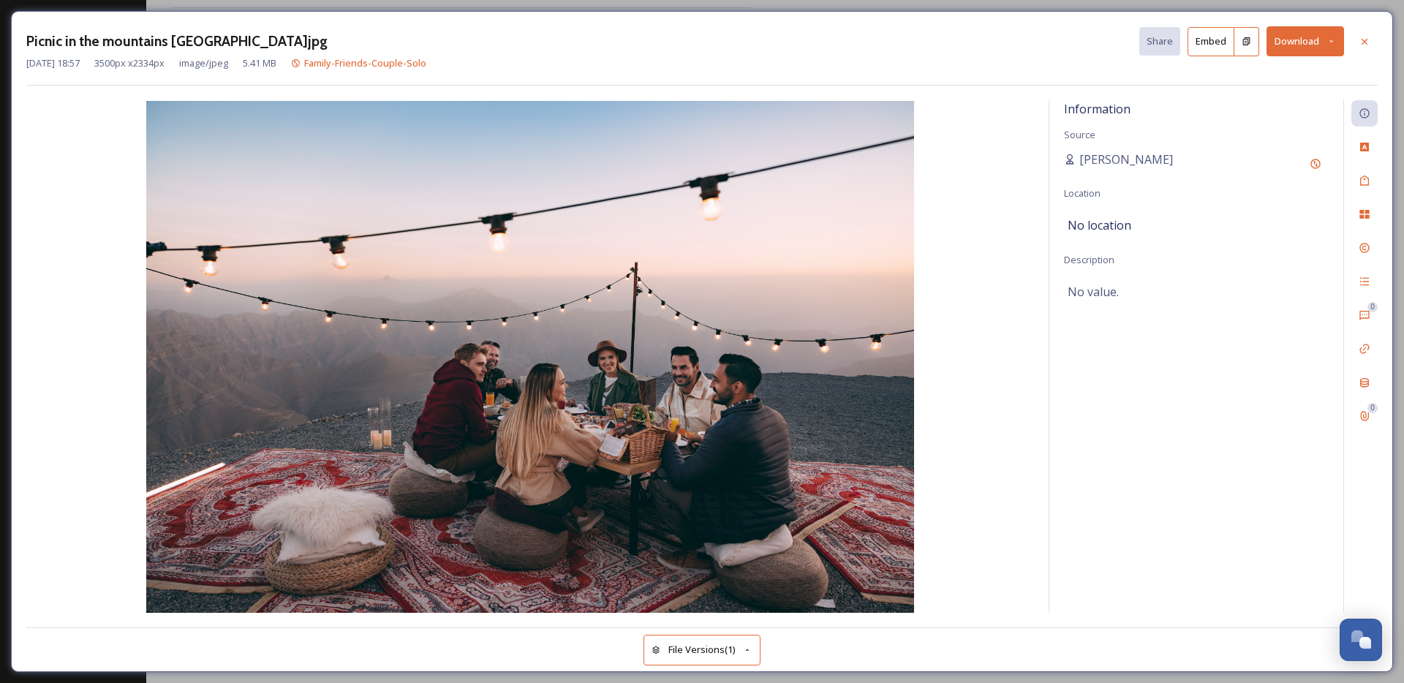
click at [749, 286] on img at bounding box center [530, 357] width 1008 height 512
click at [1373, 45] on div at bounding box center [1365, 42] width 26 height 26
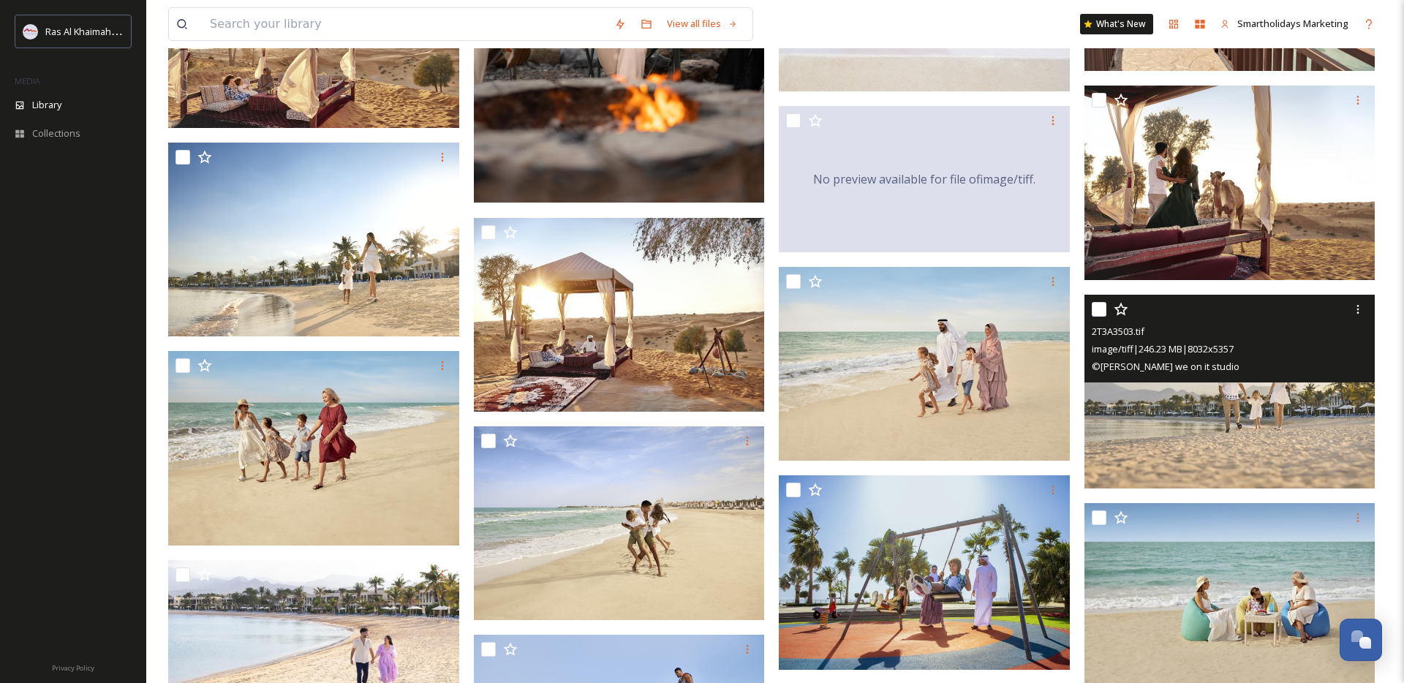
scroll to position [1311, 0]
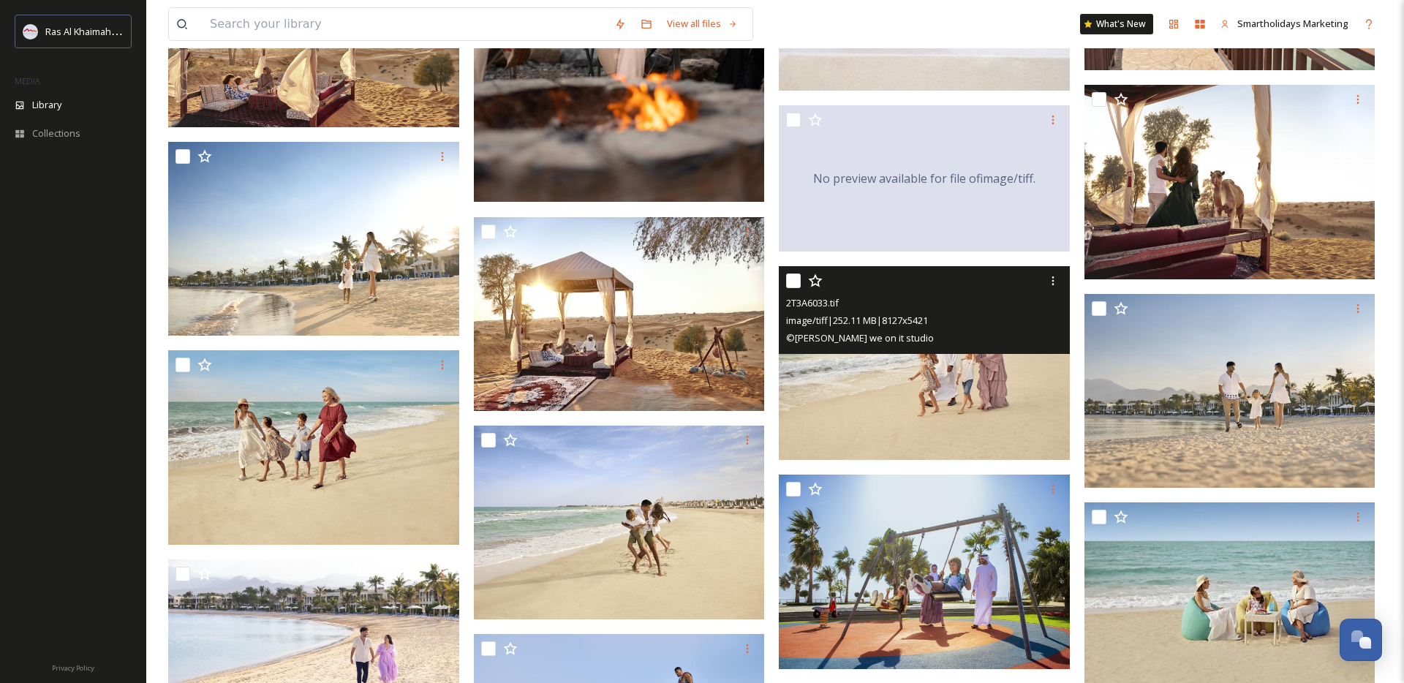
click at [998, 394] on img at bounding box center [924, 363] width 291 height 195
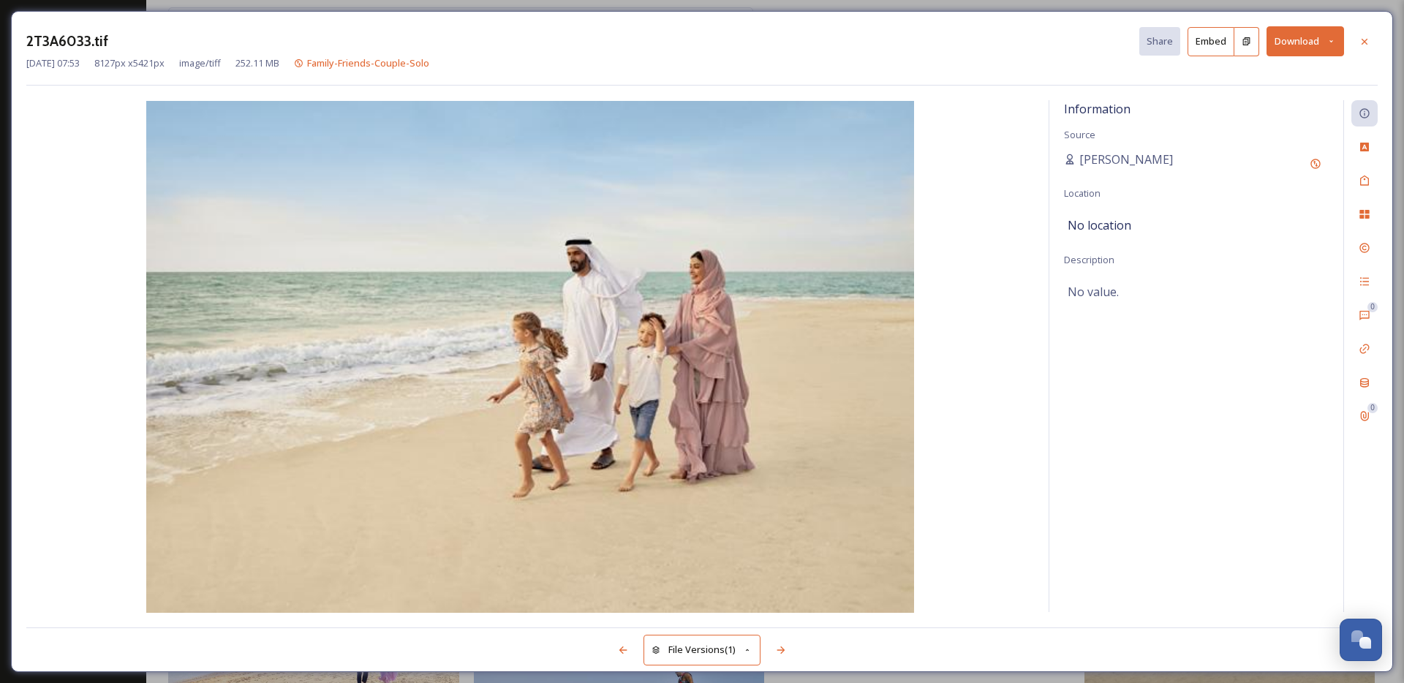
click at [1332, 39] on icon at bounding box center [1332, 42] width 10 height 10
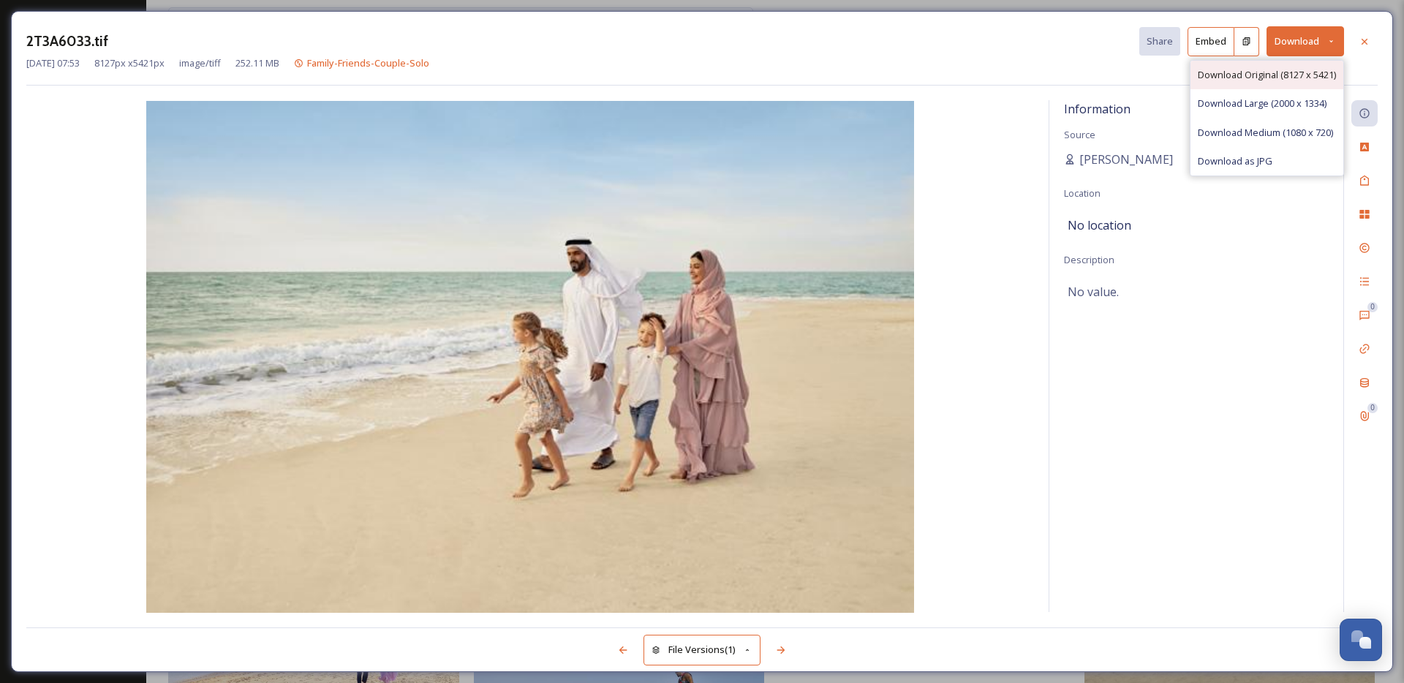
click at [1293, 76] on span "Download Original (8127 x 5421)" at bounding box center [1267, 75] width 138 height 14
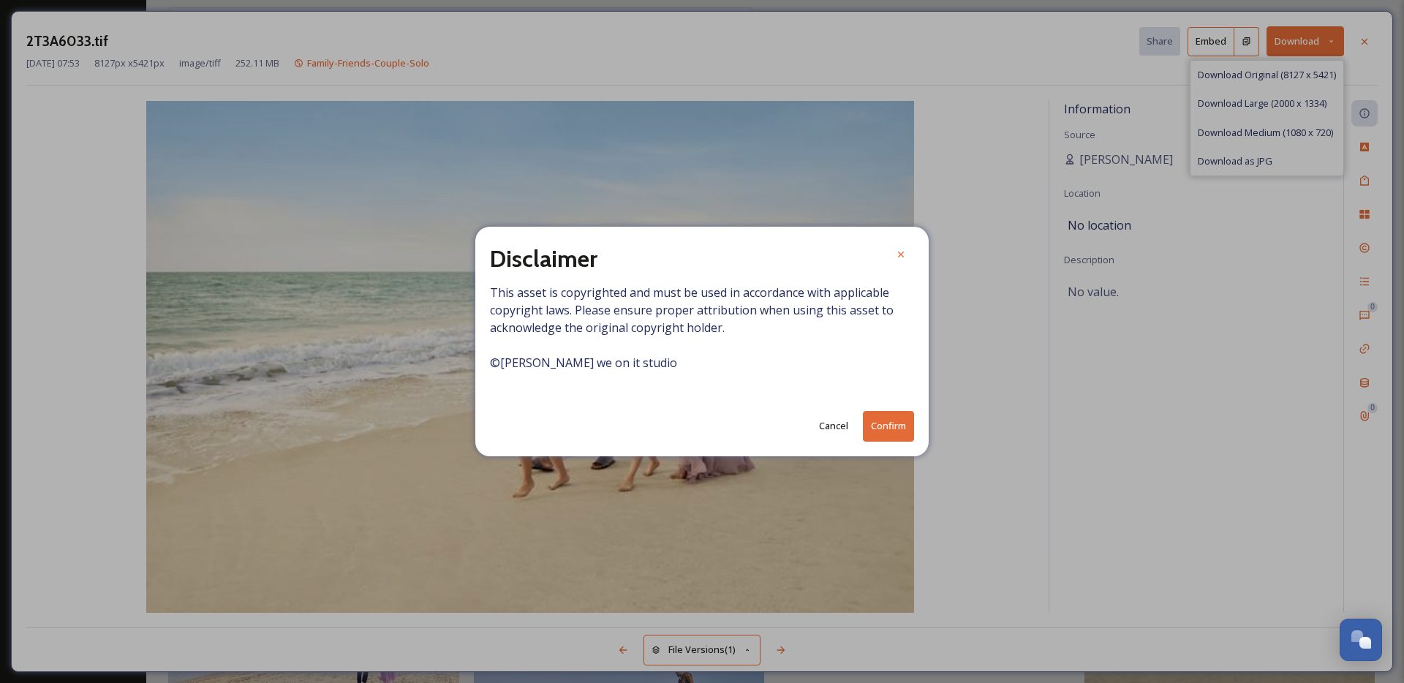
click at [893, 424] on button "Confirm" at bounding box center [888, 426] width 51 height 30
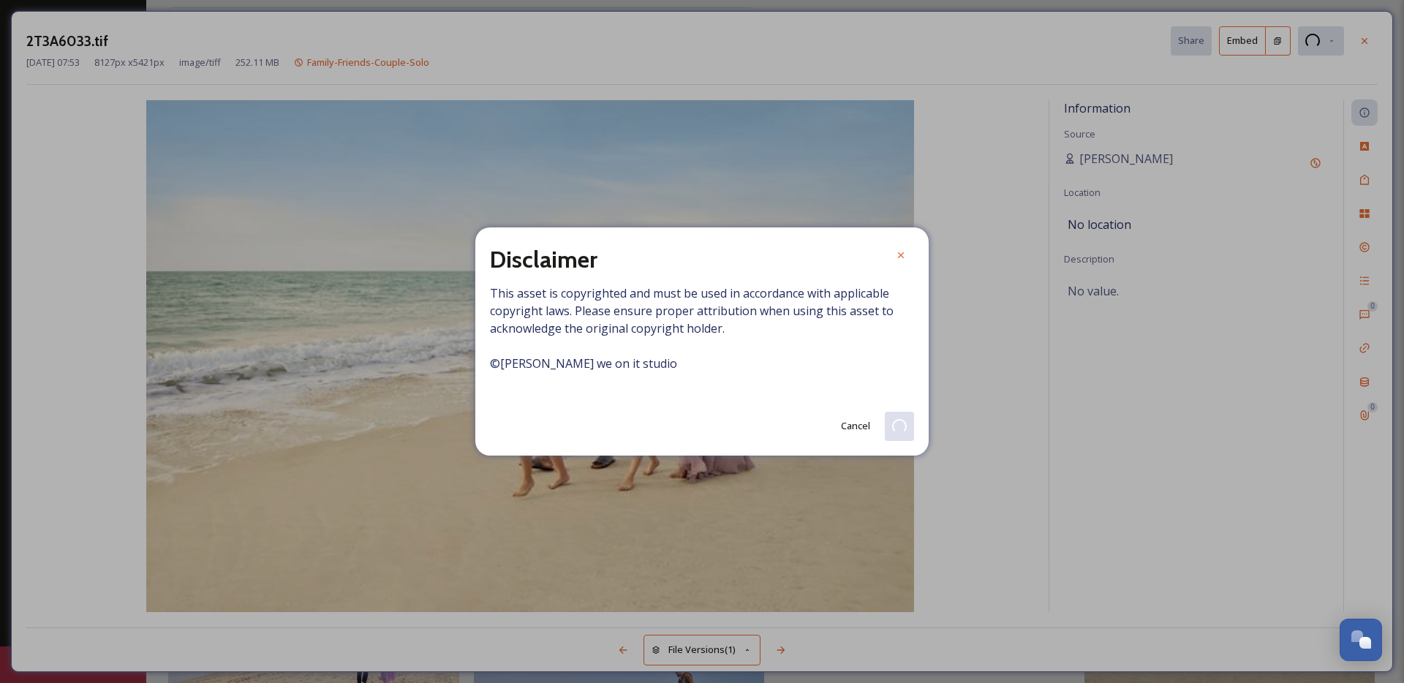
drag, startPoint x: 855, startPoint y: 427, endPoint x: 840, endPoint y: 425, distance: 15.5
click at [855, 427] on button "Cancel" at bounding box center [856, 426] width 44 height 29
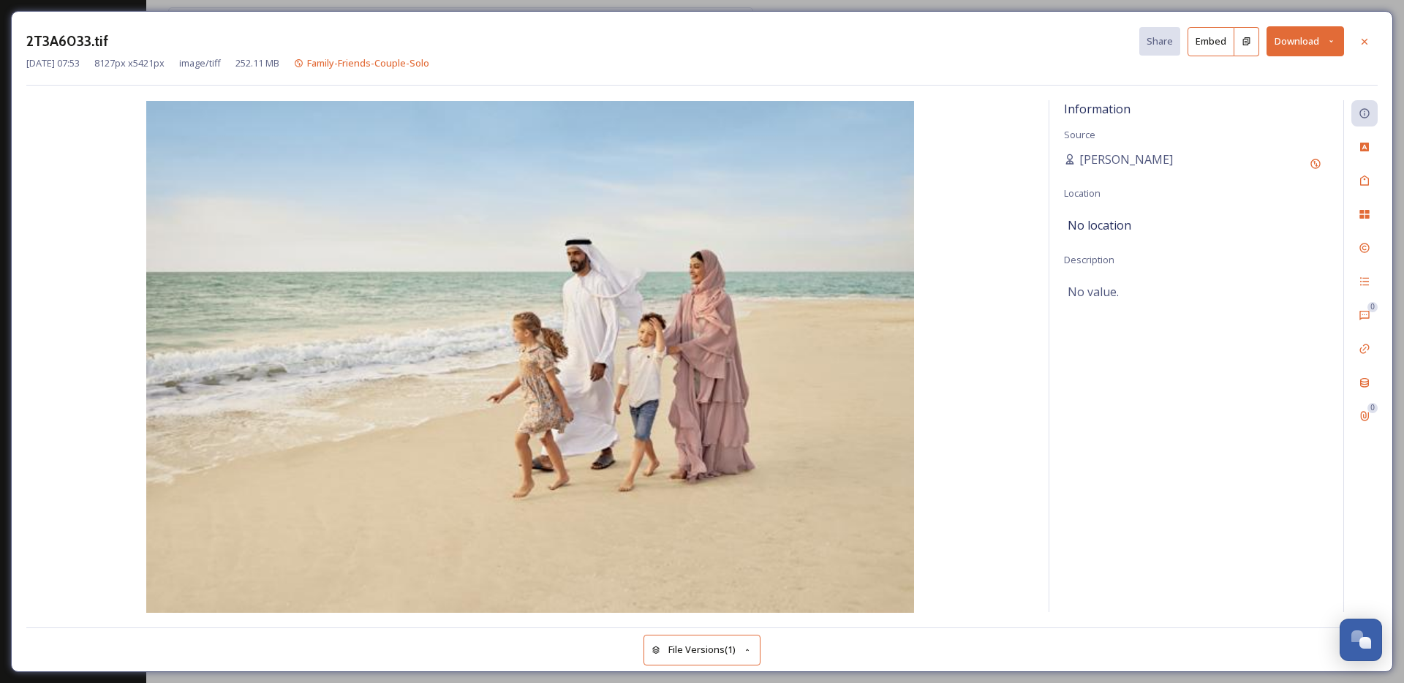
click at [1314, 50] on button "Download" at bounding box center [1306, 41] width 78 height 30
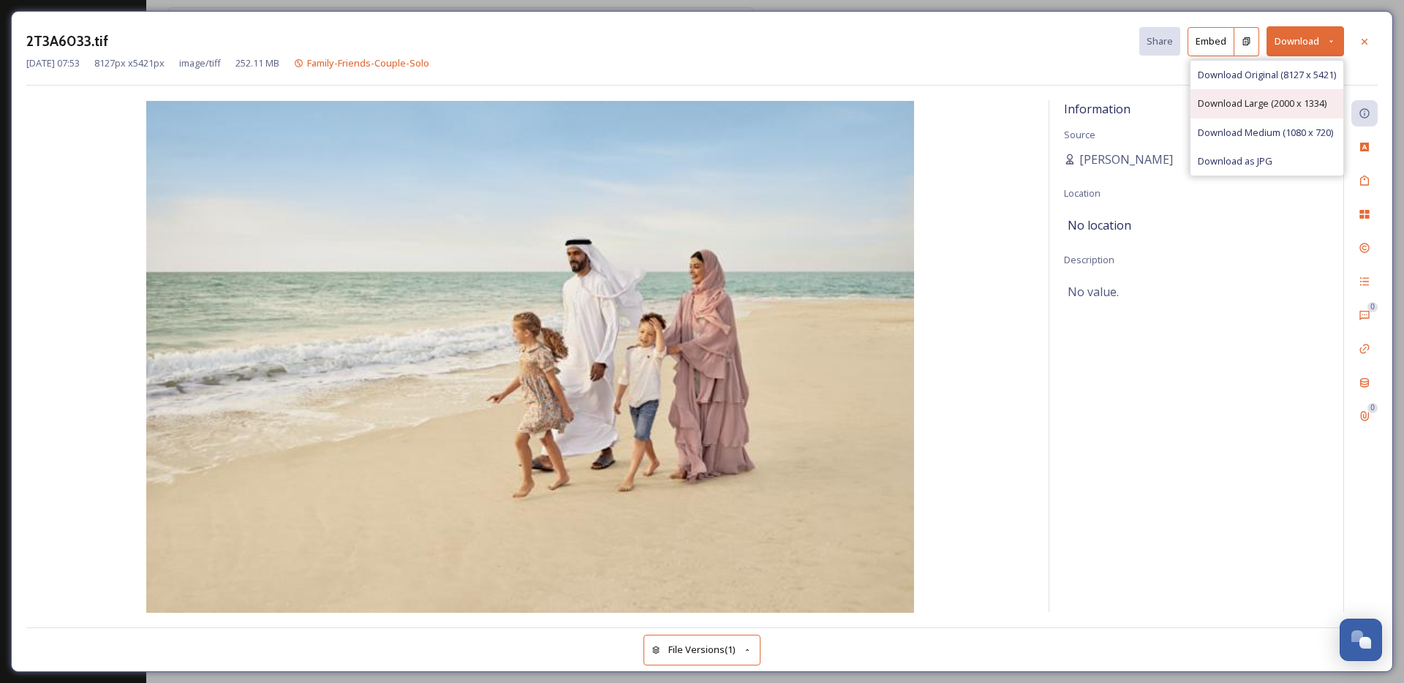
click at [1300, 103] on span "Download Large (2000 x 1334)" at bounding box center [1262, 104] width 129 height 14
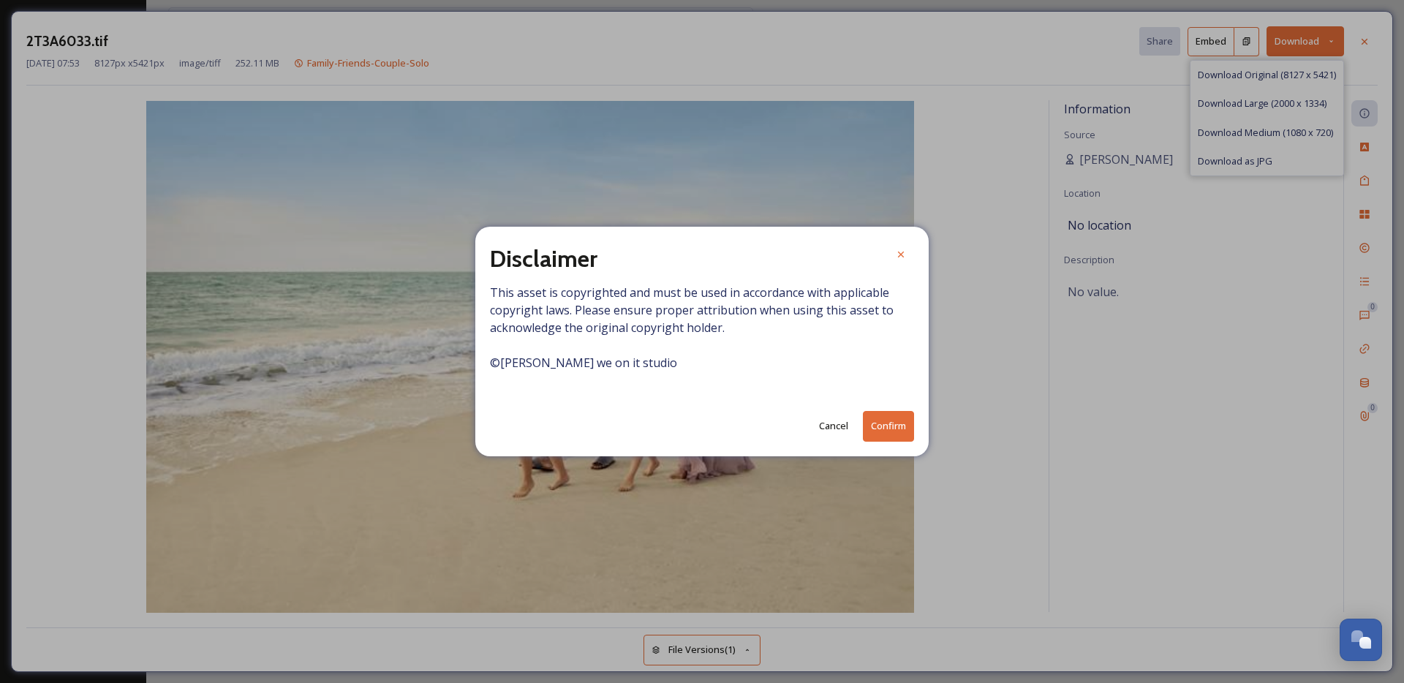
click at [896, 426] on button "Confirm" at bounding box center [888, 426] width 51 height 30
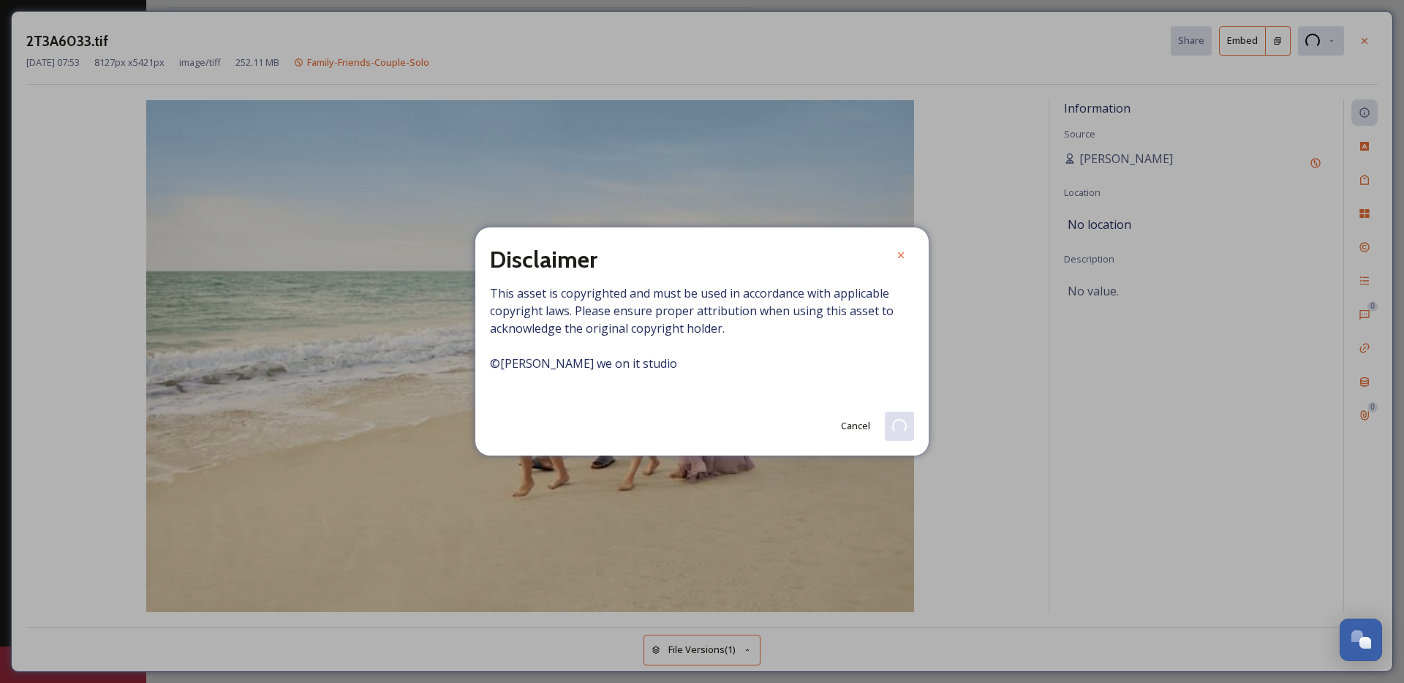
click at [903, 253] on icon at bounding box center [901, 255] width 6 height 6
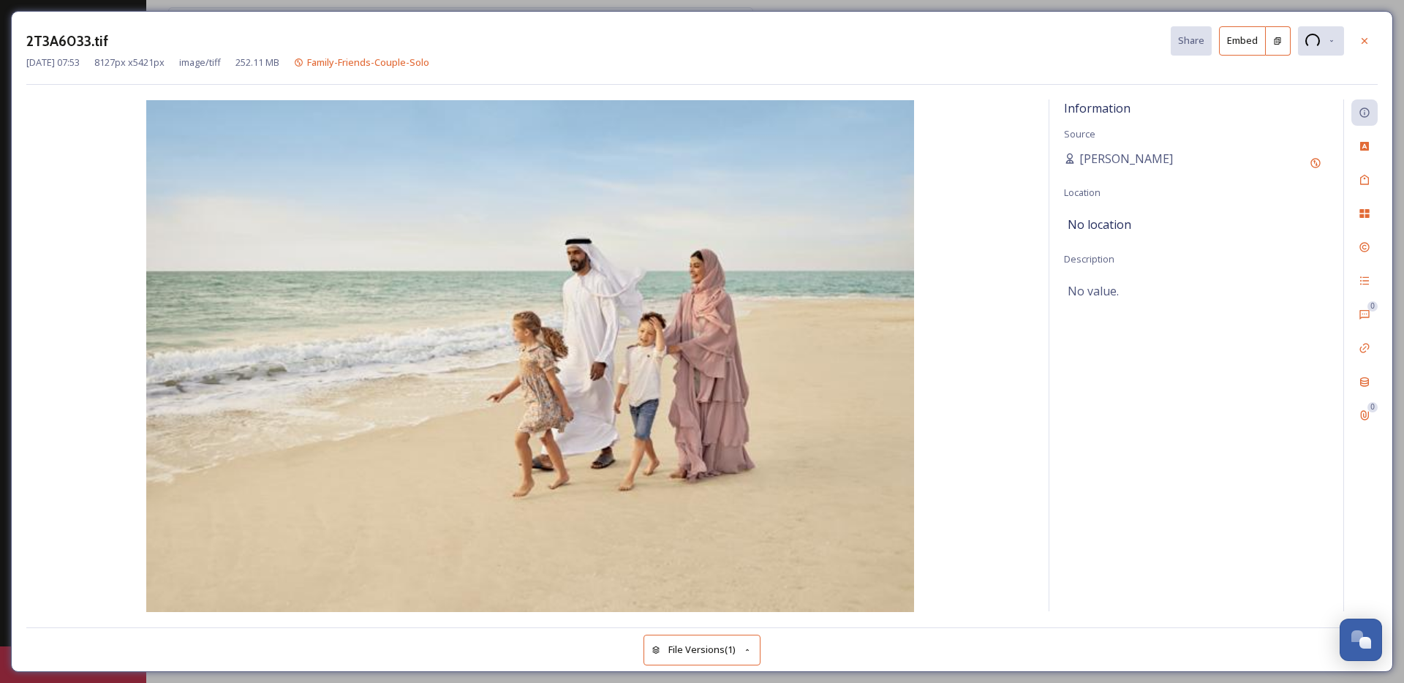
click at [7, 187] on div "2T3A6033.tif Share Embed [DATE] 07:53 8127 px x 5421 px image/tiff 252.11 MB Fa…" at bounding box center [702, 341] width 1404 height 683
click at [1369, 40] on icon at bounding box center [1365, 41] width 12 height 12
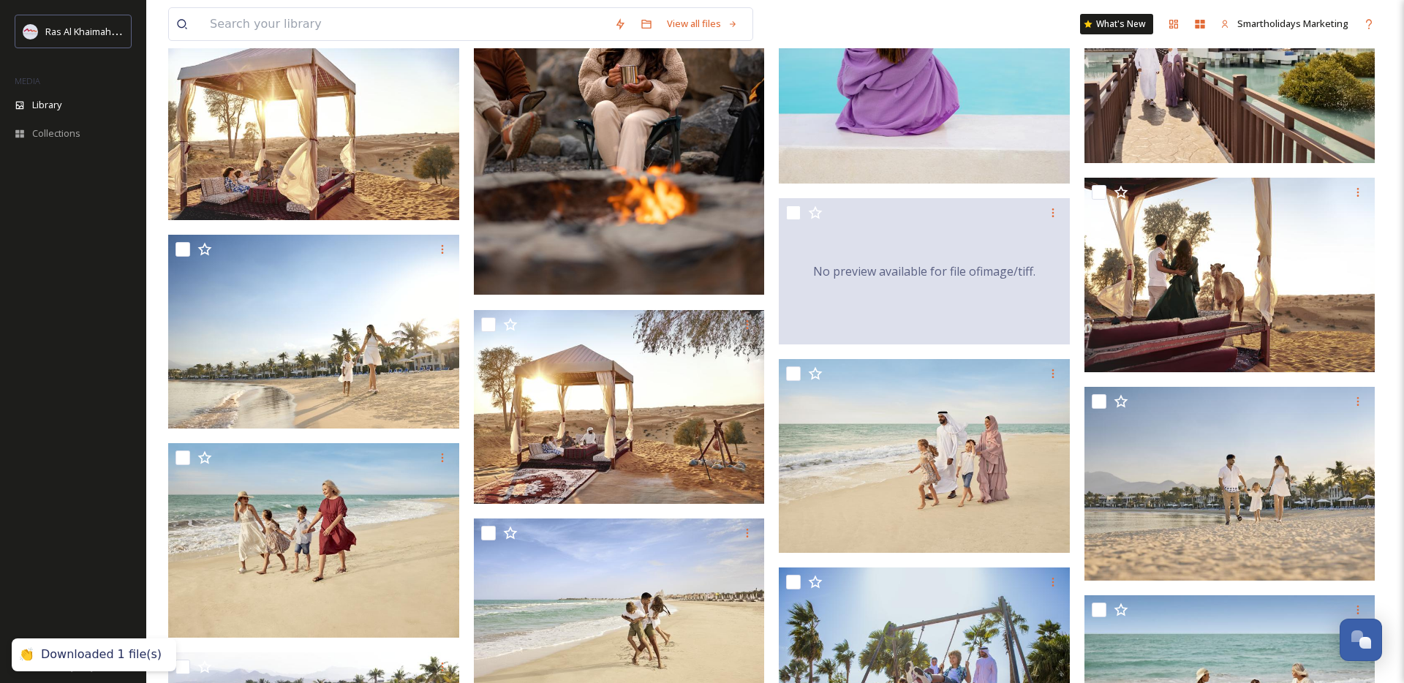
scroll to position [1254, 0]
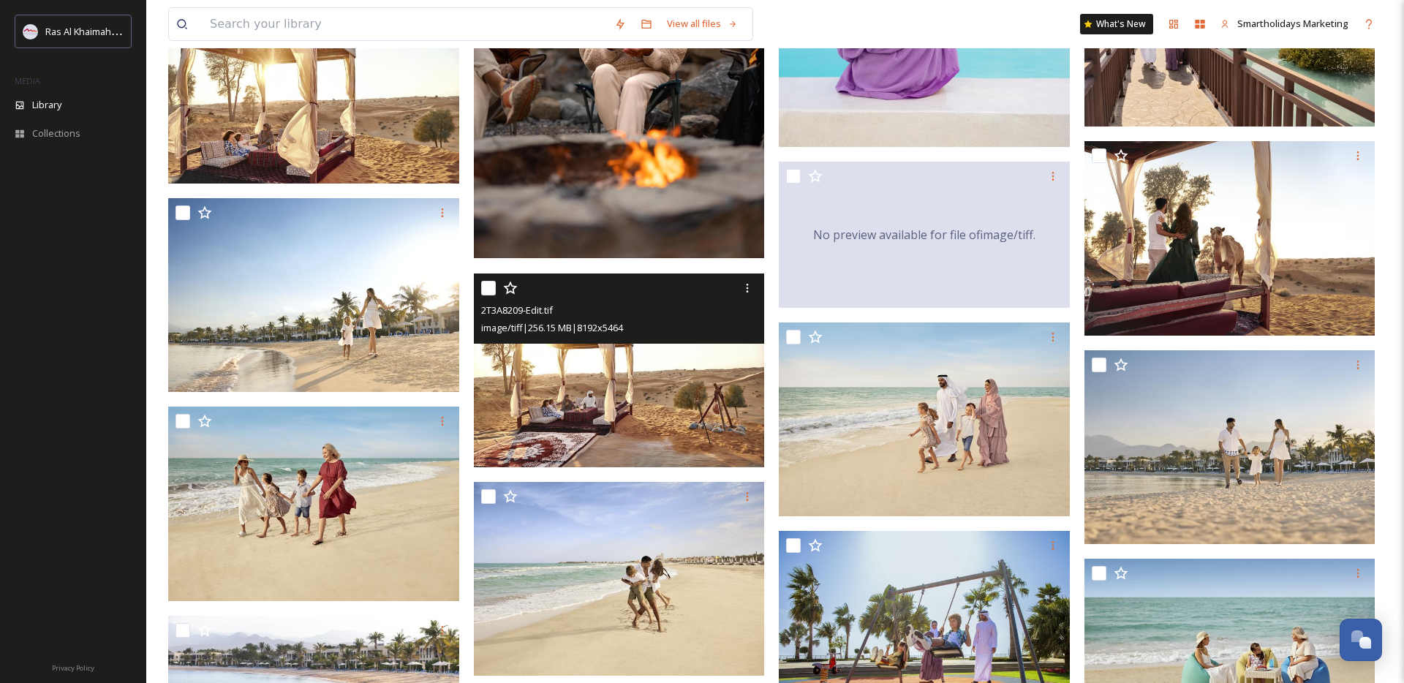
click at [642, 405] on img at bounding box center [619, 371] width 291 height 195
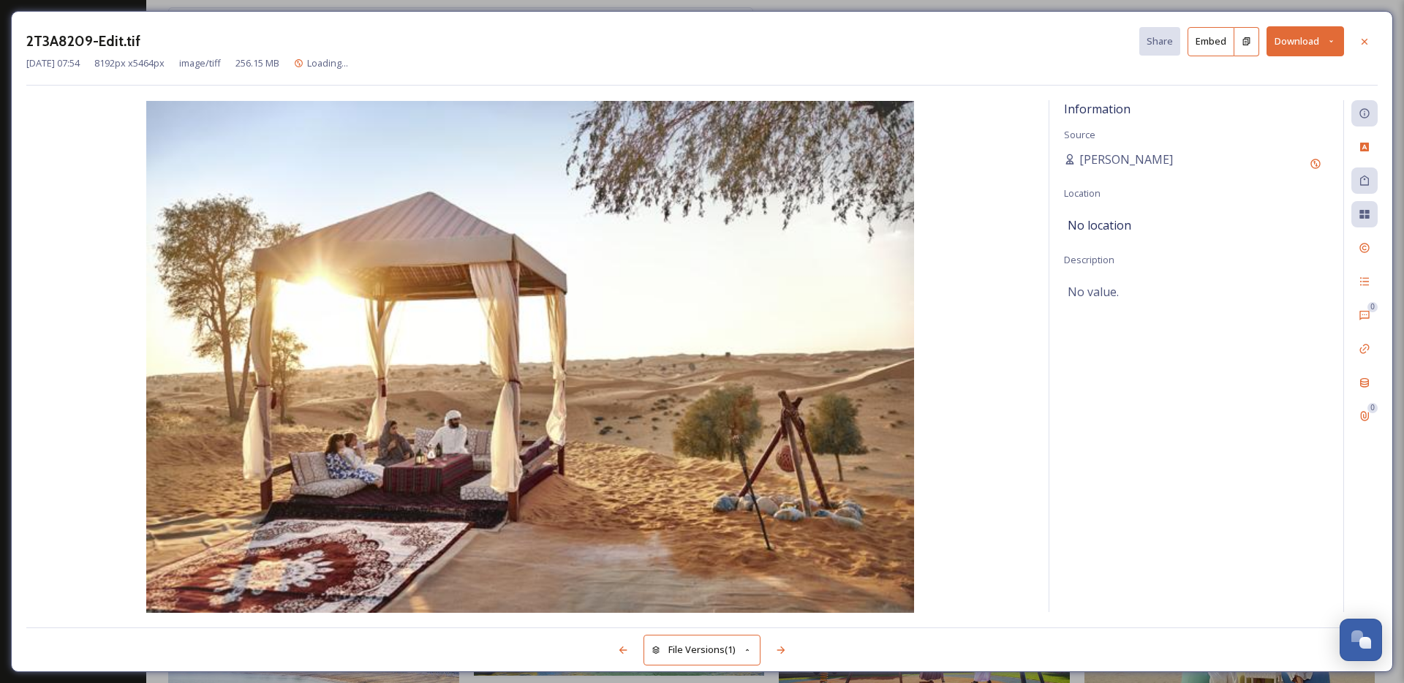
click at [1324, 43] on button "Download" at bounding box center [1306, 41] width 78 height 30
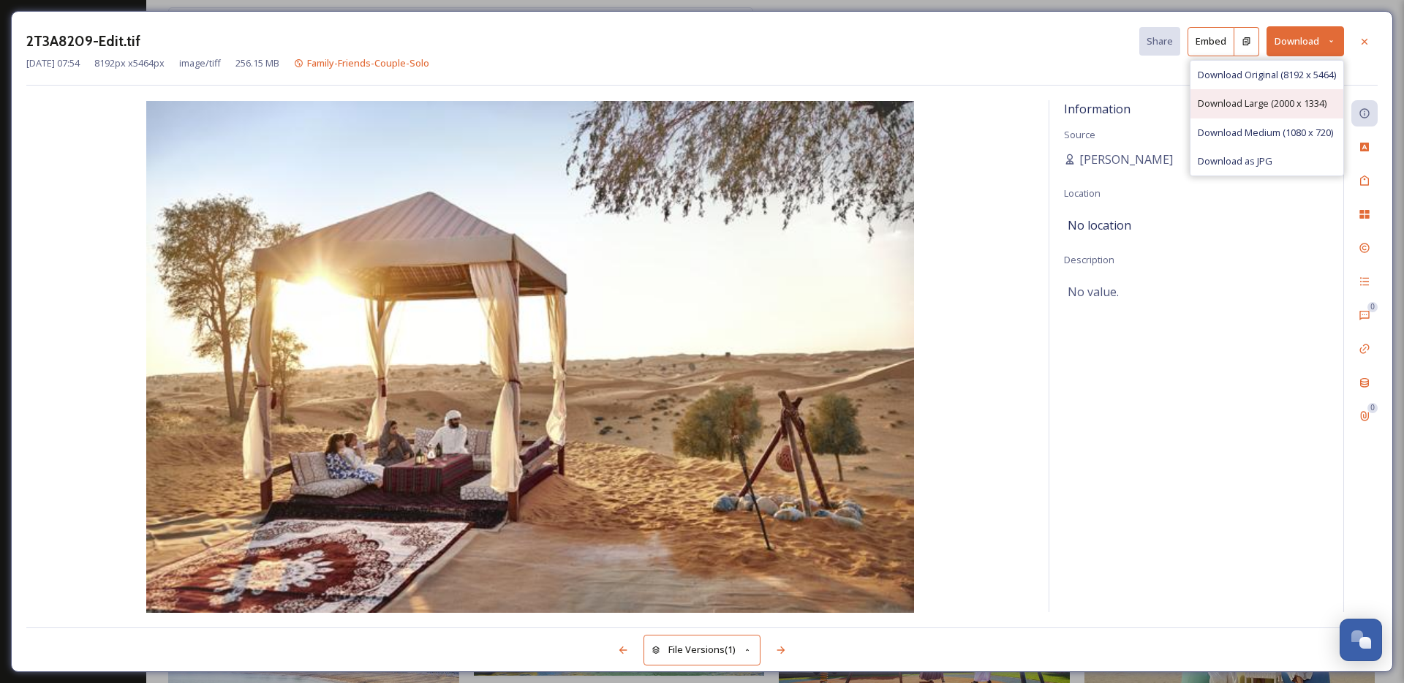
click at [1257, 103] on span "Download Large (2000 x 1334)" at bounding box center [1262, 104] width 129 height 14
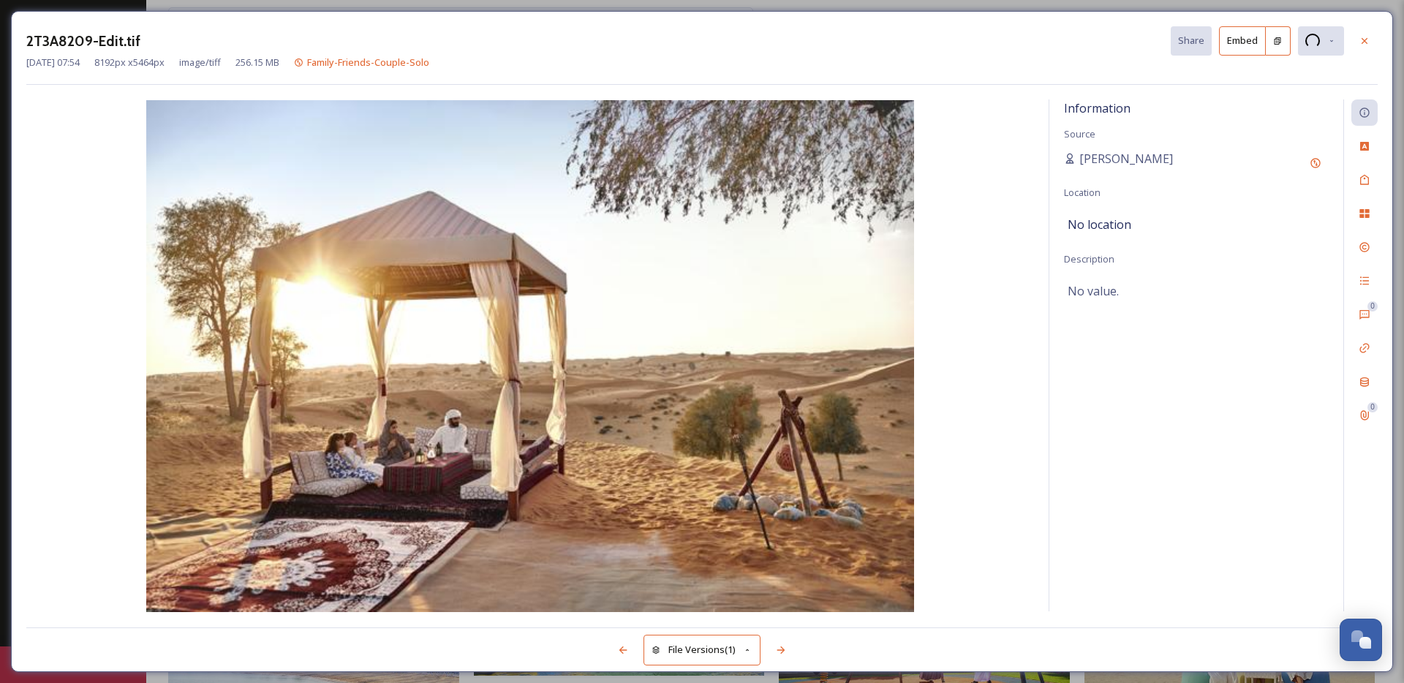
click at [73, 394] on img at bounding box center [530, 356] width 1008 height 512
click at [1361, 37] on icon at bounding box center [1365, 41] width 12 height 12
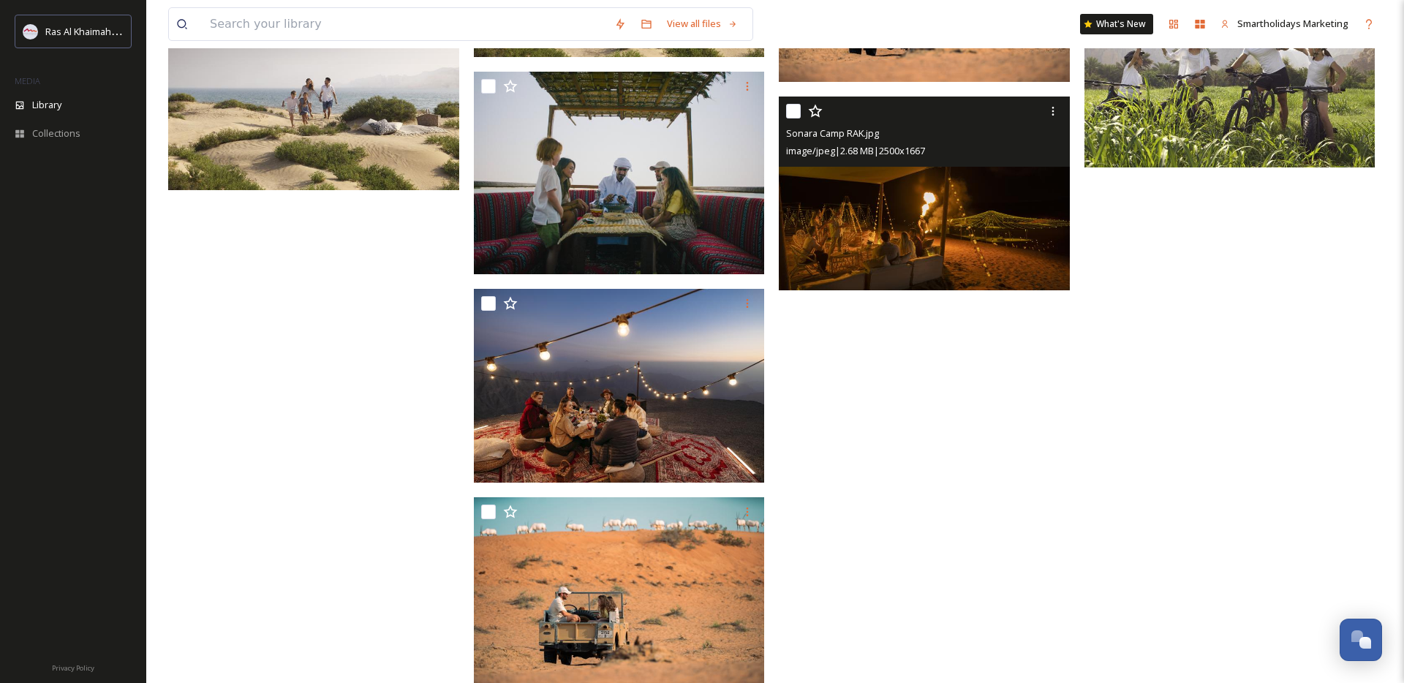
scroll to position [3322, 0]
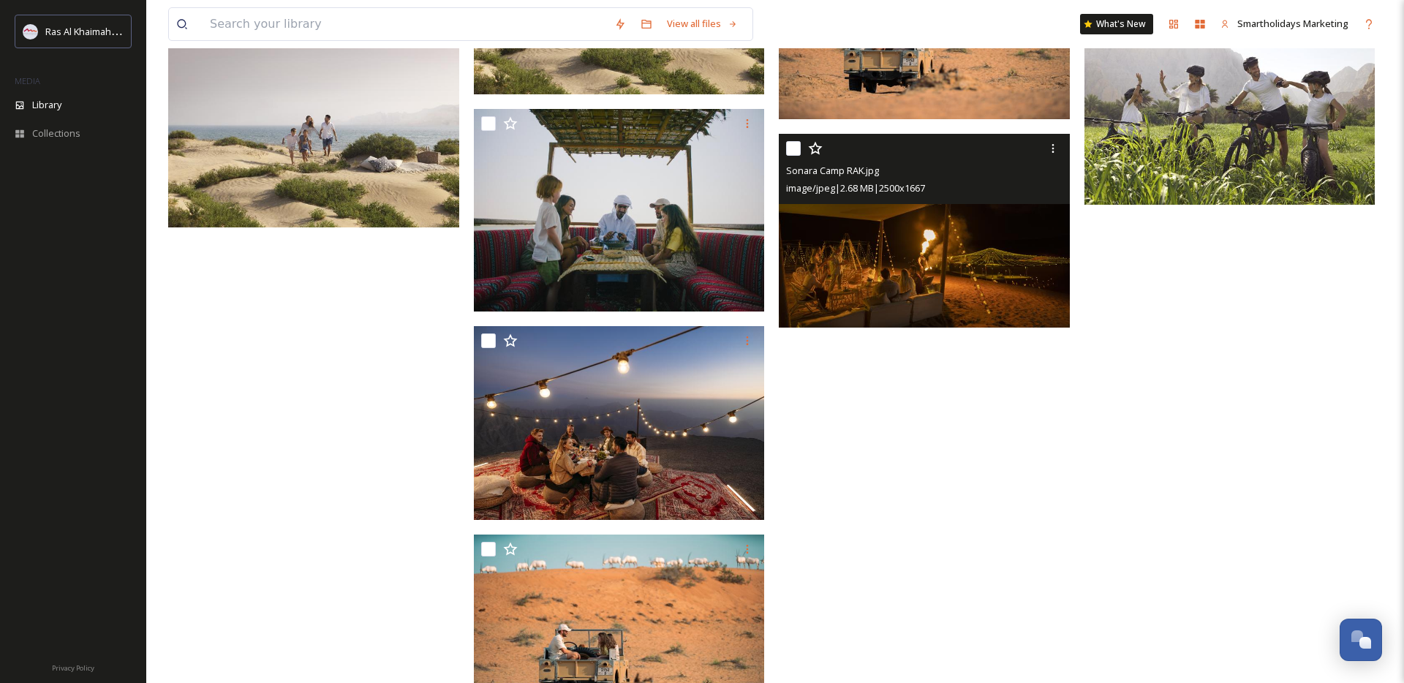
click at [957, 274] on img at bounding box center [924, 231] width 291 height 195
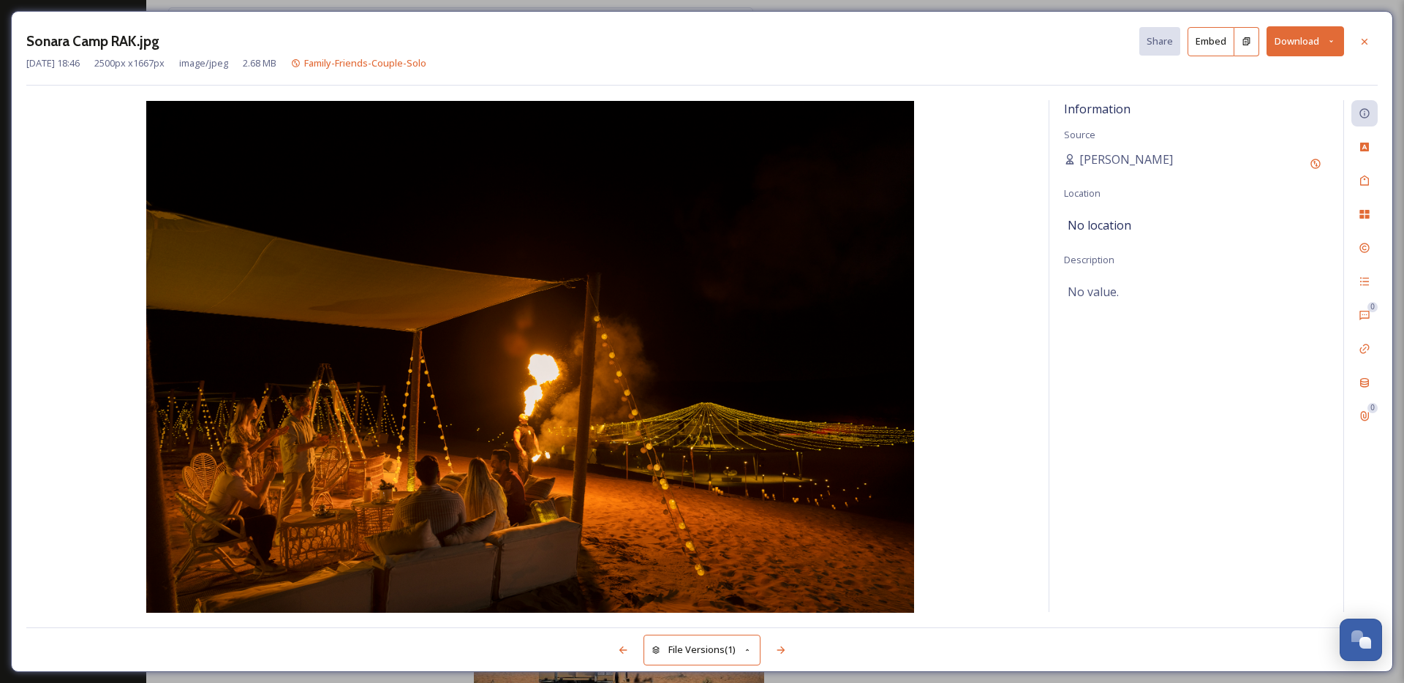
click at [1330, 39] on icon at bounding box center [1332, 42] width 10 height 10
click at [1268, 110] on span "Download Large (2000 x 1334)" at bounding box center [1262, 104] width 129 height 14
click at [1359, 36] on icon at bounding box center [1365, 42] width 12 height 12
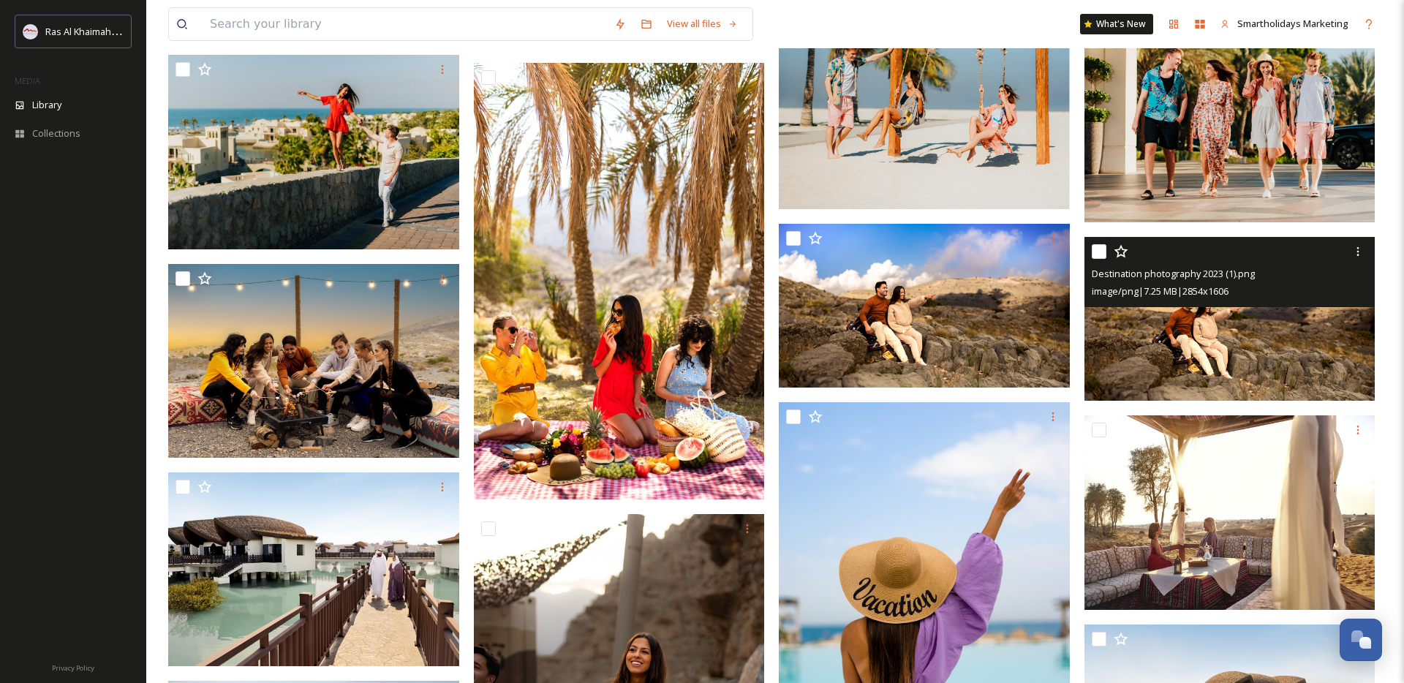
scroll to position [552, 0]
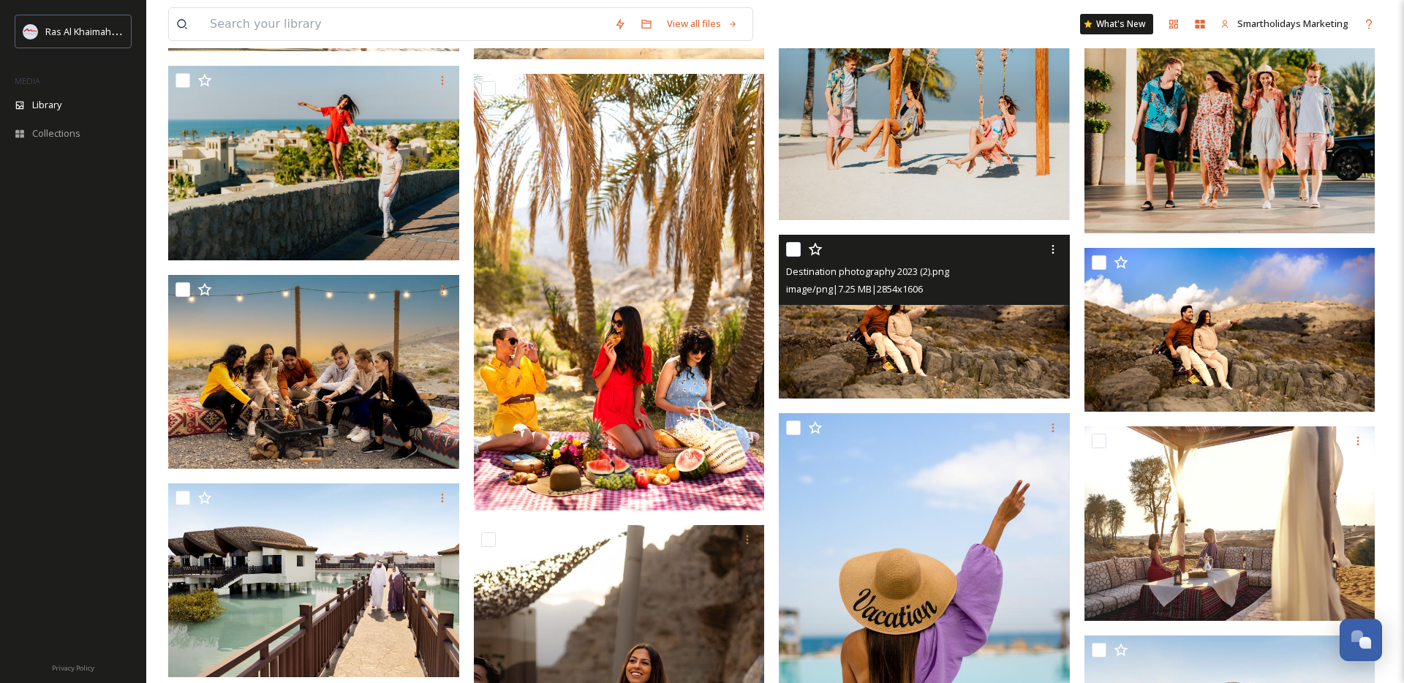
click at [994, 336] on img at bounding box center [924, 317] width 291 height 164
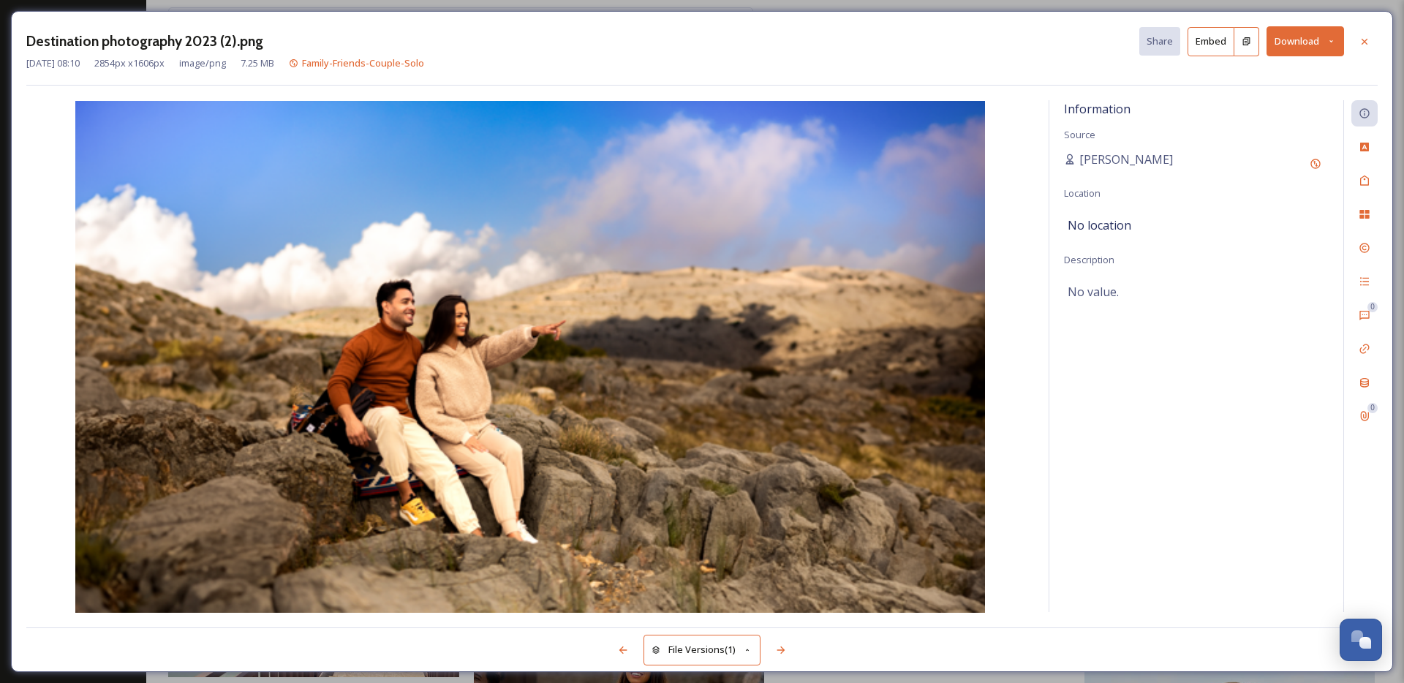
click at [1286, 45] on button "Download" at bounding box center [1306, 41] width 78 height 30
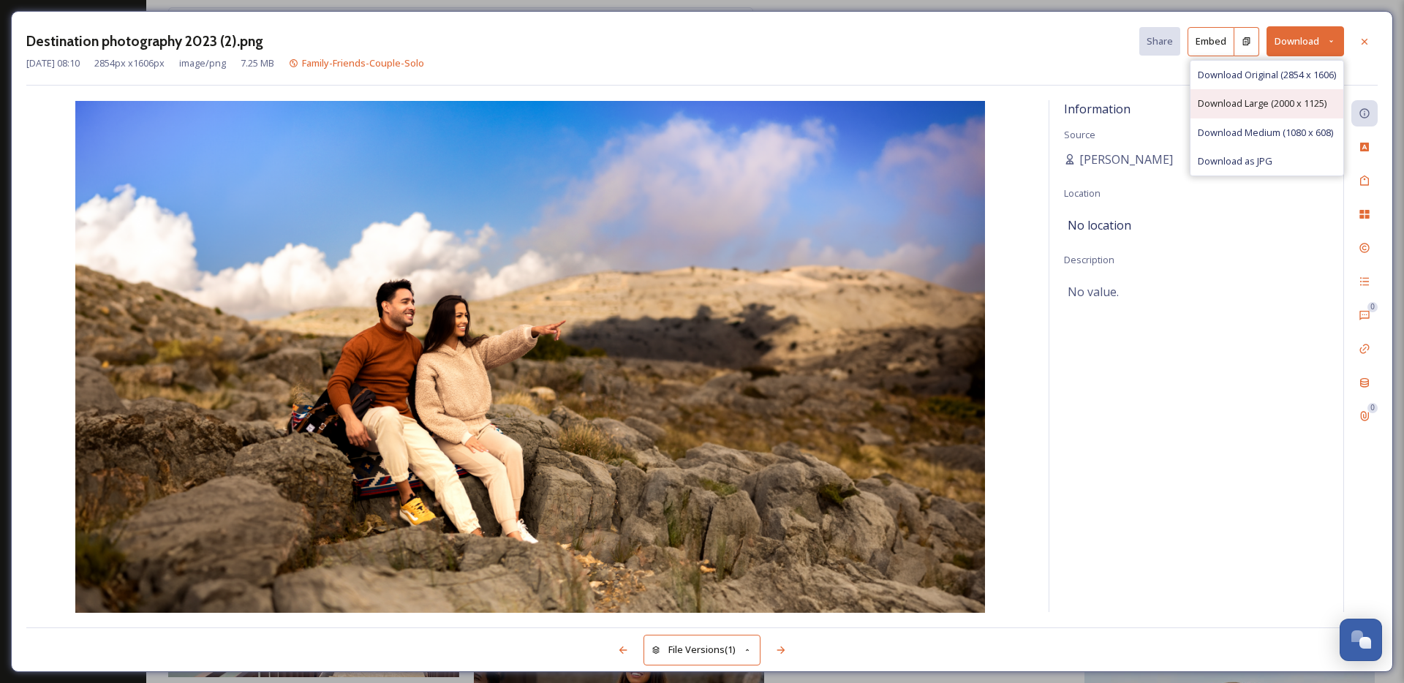
click at [1264, 99] on span "Download Large (2000 x 1125)" at bounding box center [1262, 104] width 129 height 14
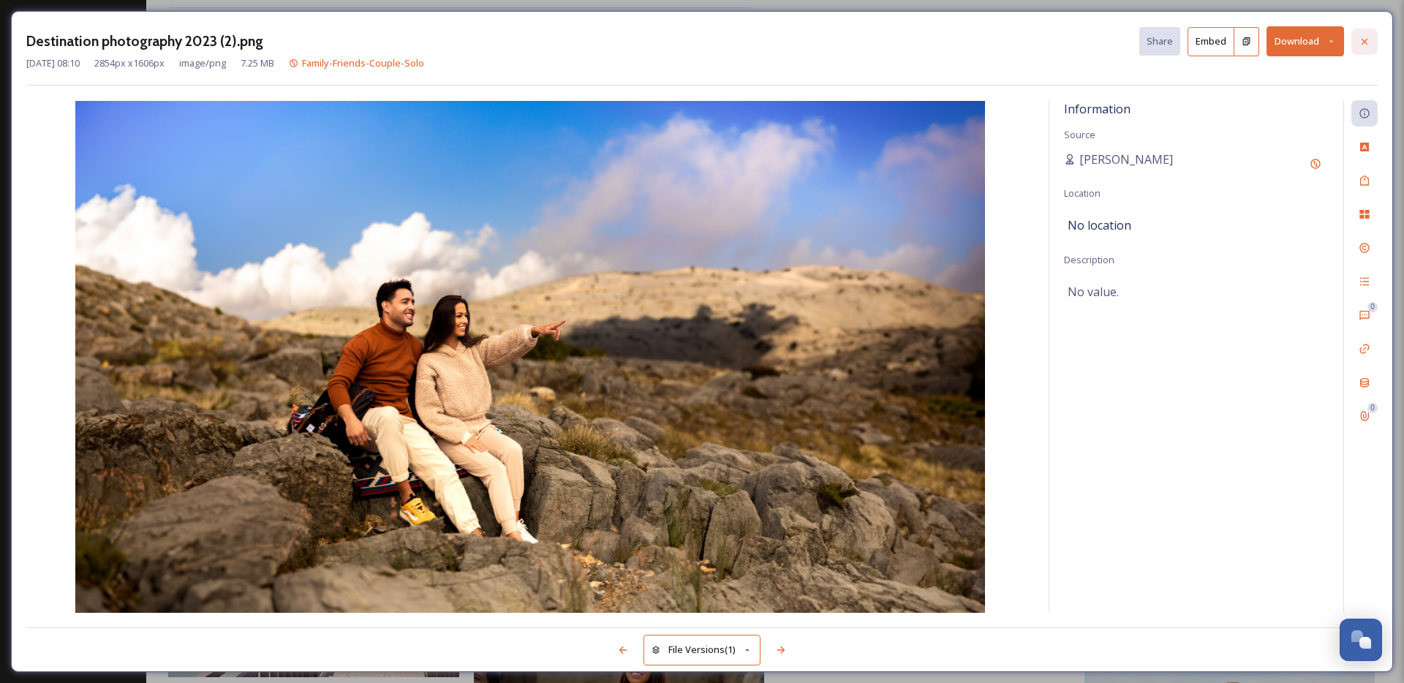
click at [1354, 41] on div at bounding box center [1365, 42] width 26 height 26
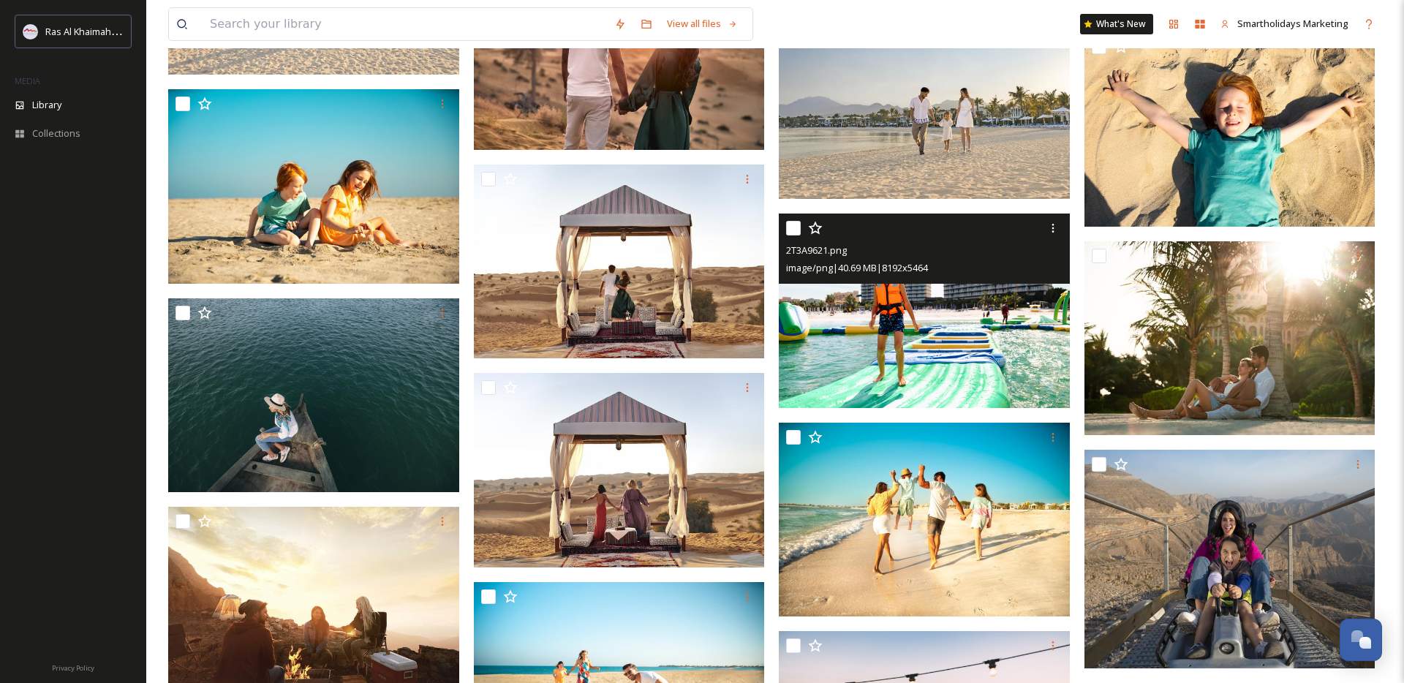
scroll to position [2414, 0]
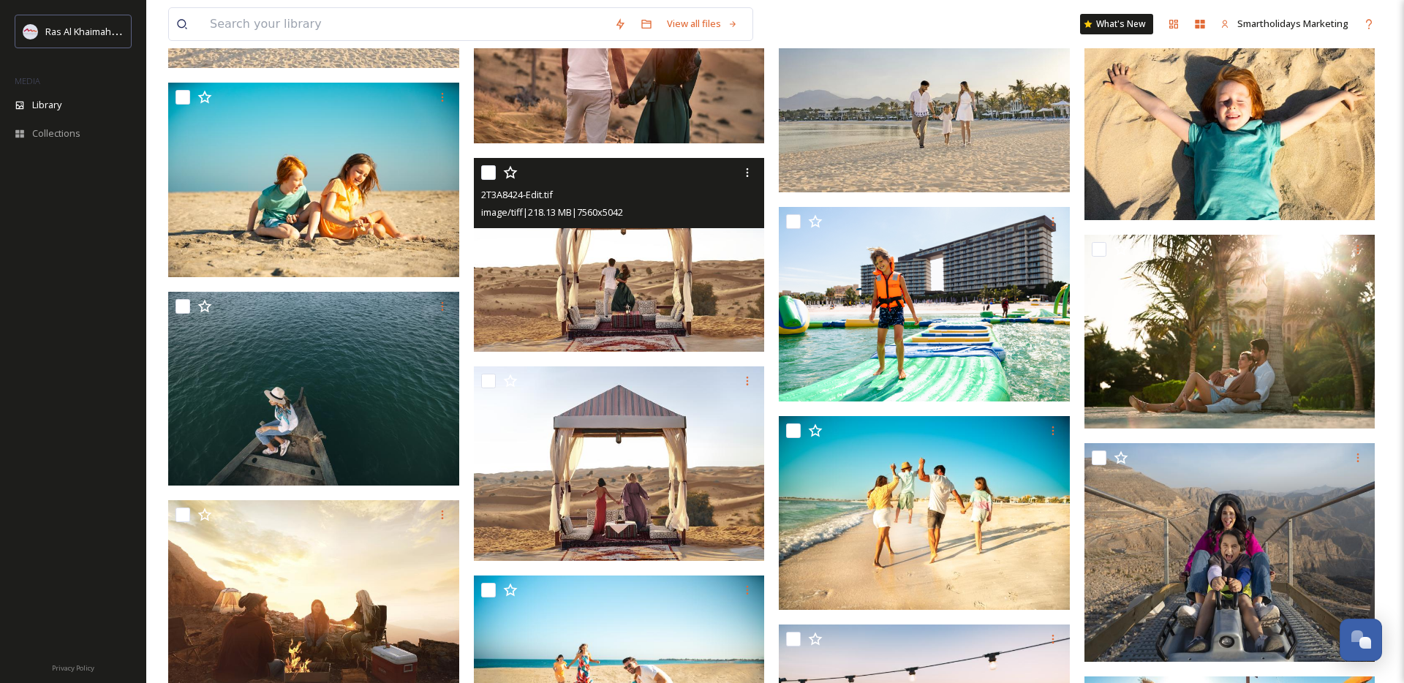
click at [693, 306] on img at bounding box center [619, 255] width 291 height 195
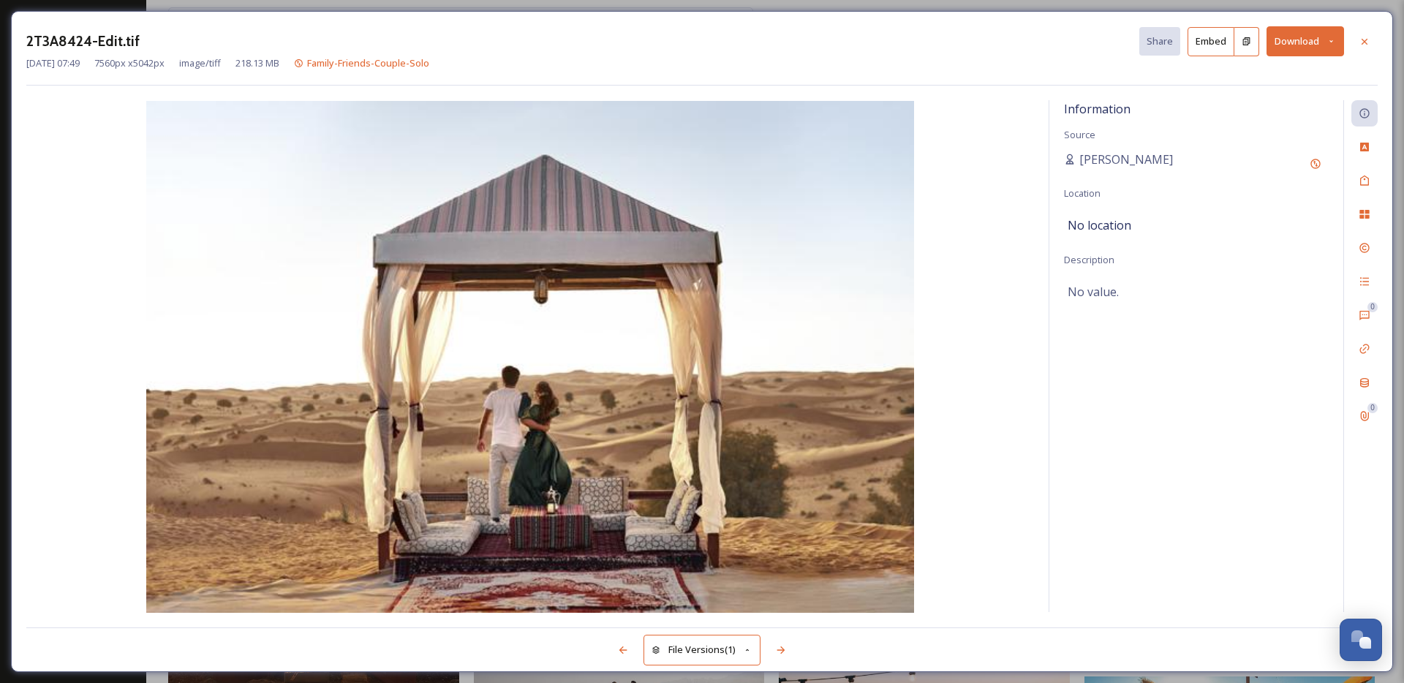
click at [851, 287] on img at bounding box center [530, 357] width 1008 height 512
click at [1298, 42] on button "Download" at bounding box center [1306, 41] width 78 height 30
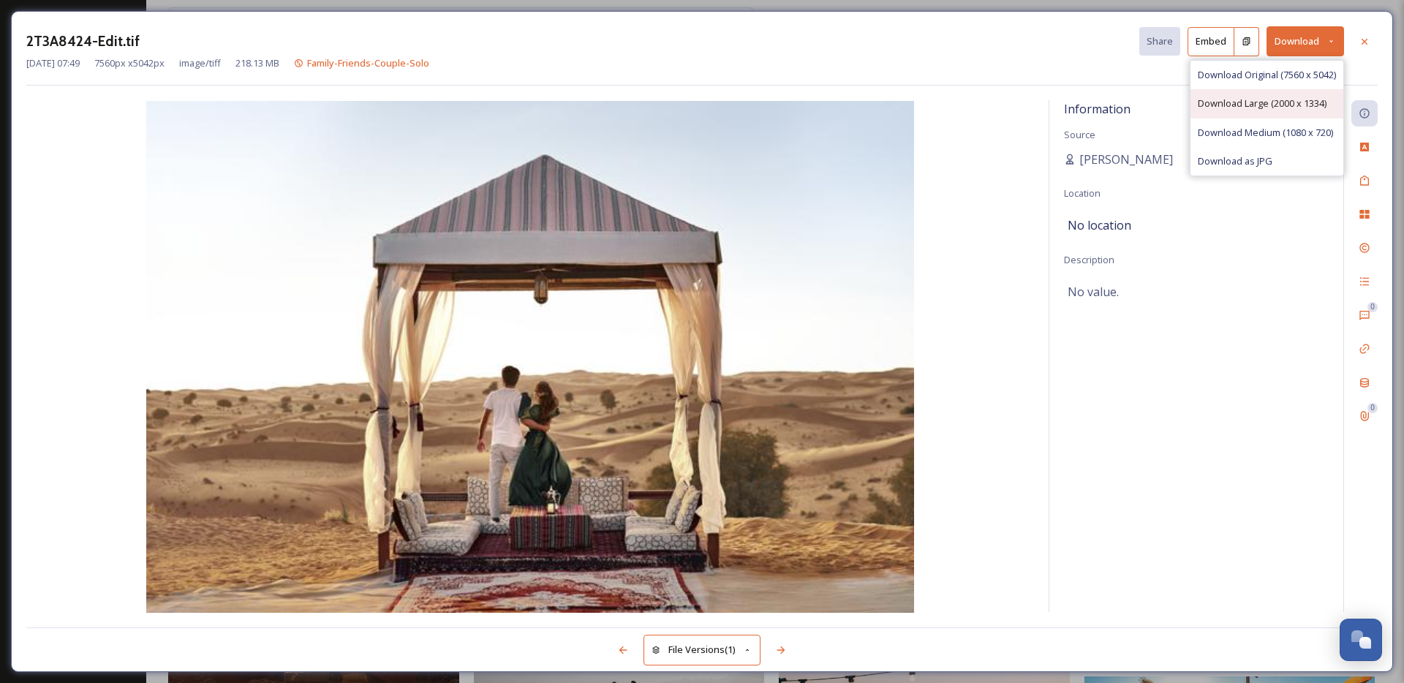
click at [1282, 108] on span "Download Large (2000 x 1334)" at bounding box center [1262, 104] width 129 height 14
